Goal: Information Seeking & Learning: Learn about a topic

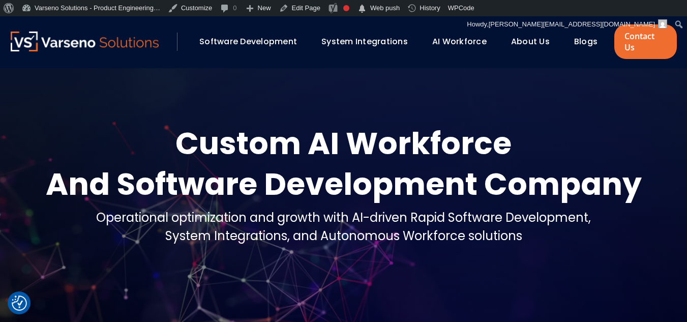
click at [575, 37] on link "Blogs" at bounding box center [585, 42] width 23 height 12
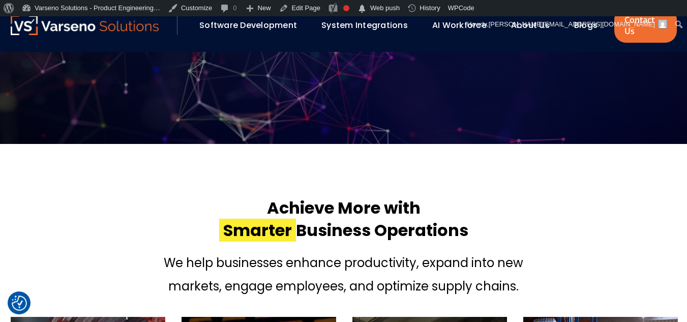
scroll to position [288, 0]
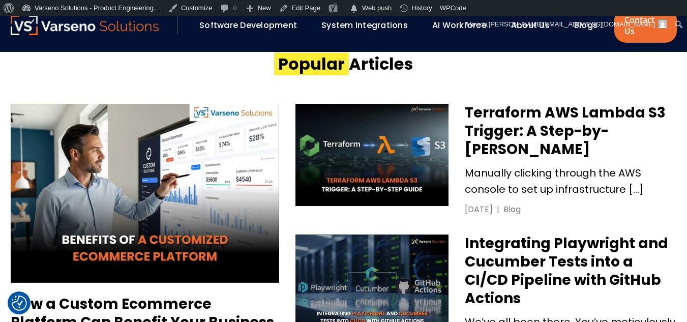
scroll to position [453, 0]
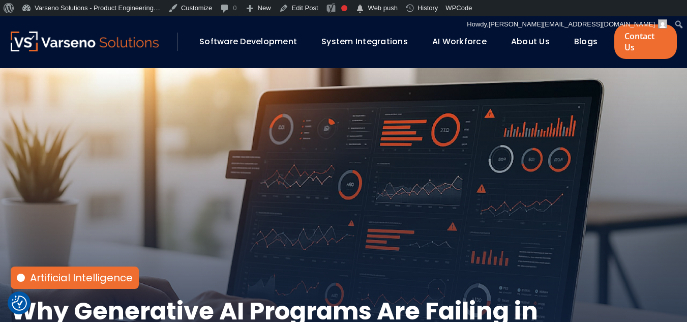
click at [581, 36] on link "Blogs" at bounding box center [585, 42] width 23 height 12
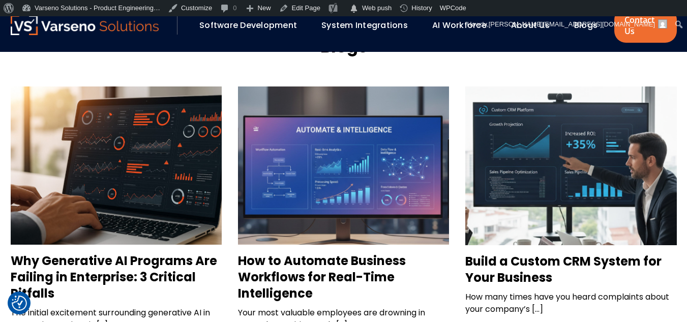
scroll to position [952, 0]
